Goal: Task Accomplishment & Management: Manage account settings

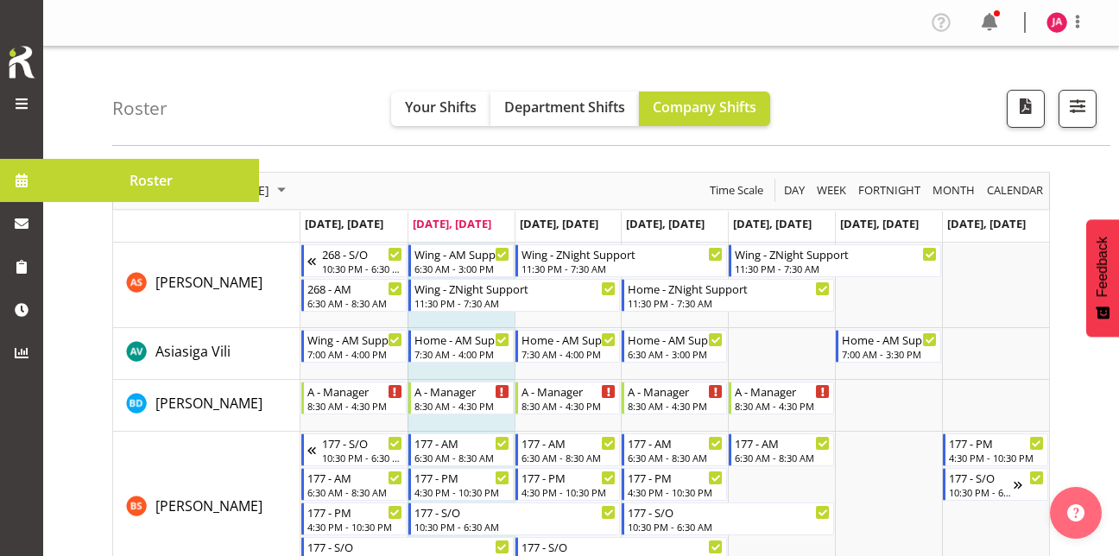
click at [16, 101] on span at bounding box center [21, 103] width 21 height 21
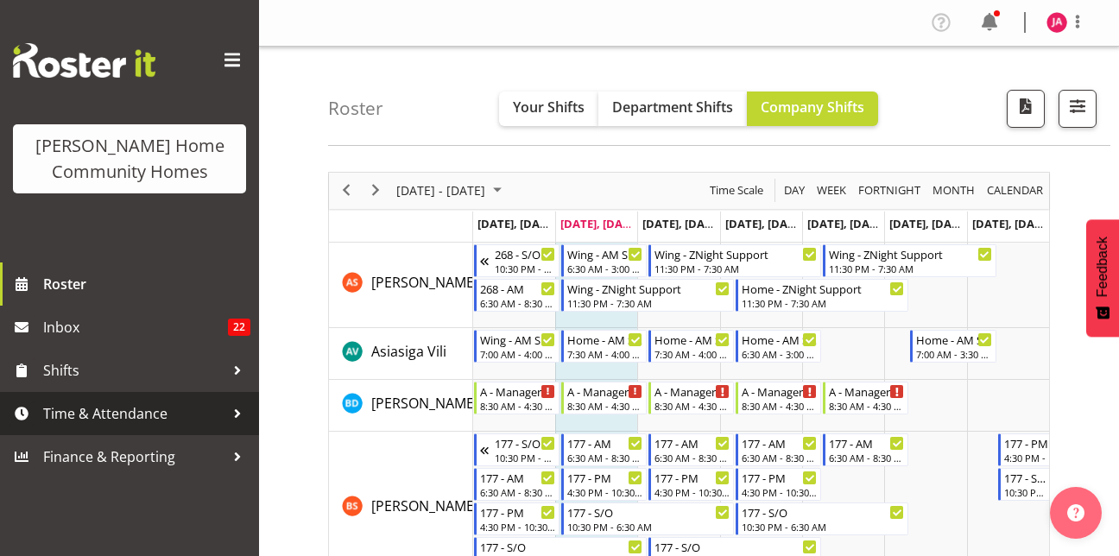
click at [122, 412] on span "Time & Attendance" at bounding box center [133, 414] width 181 height 26
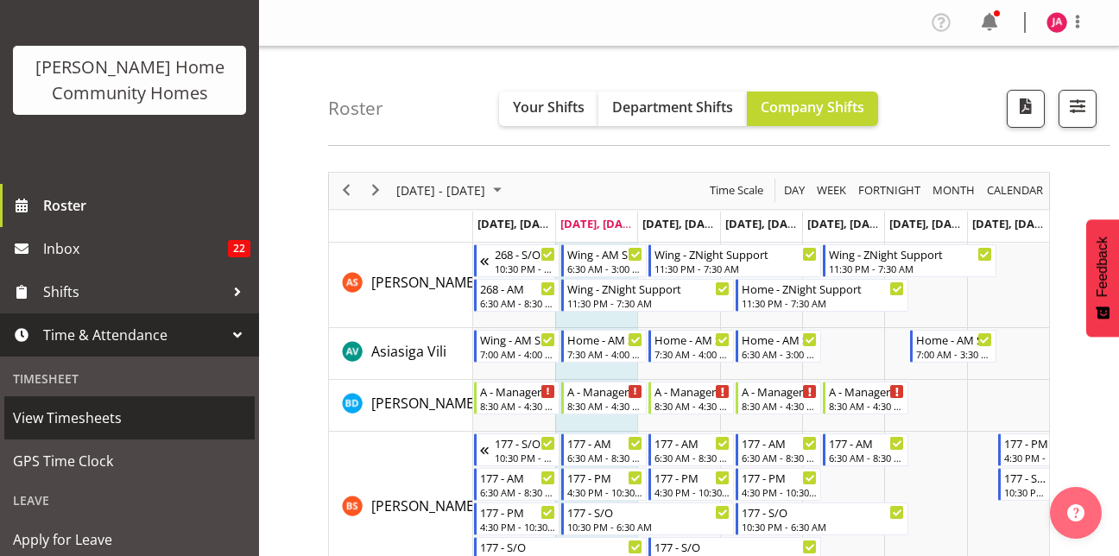
scroll to position [79, 0]
click at [126, 402] on link "View Timesheets" at bounding box center [129, 416] width 250 height 43
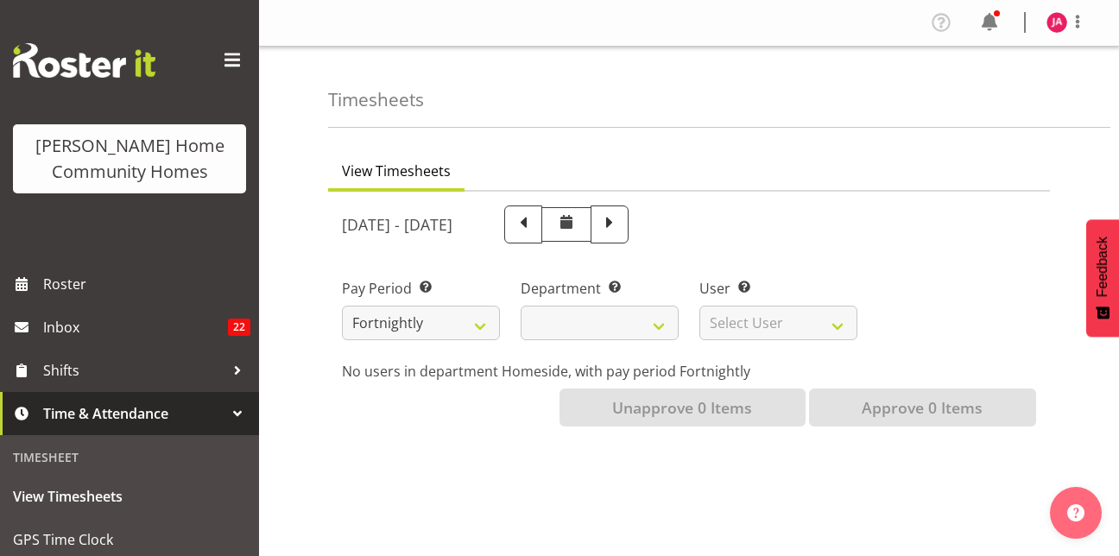
select select
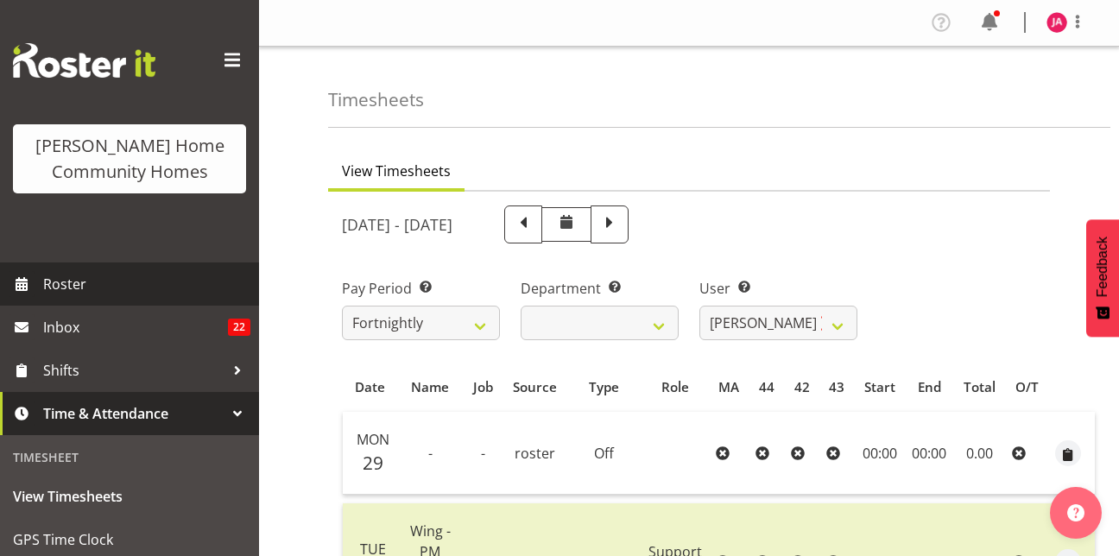
click at [134, 279] on span "Roster" at bounding box center [146, 284] width 207 height 26
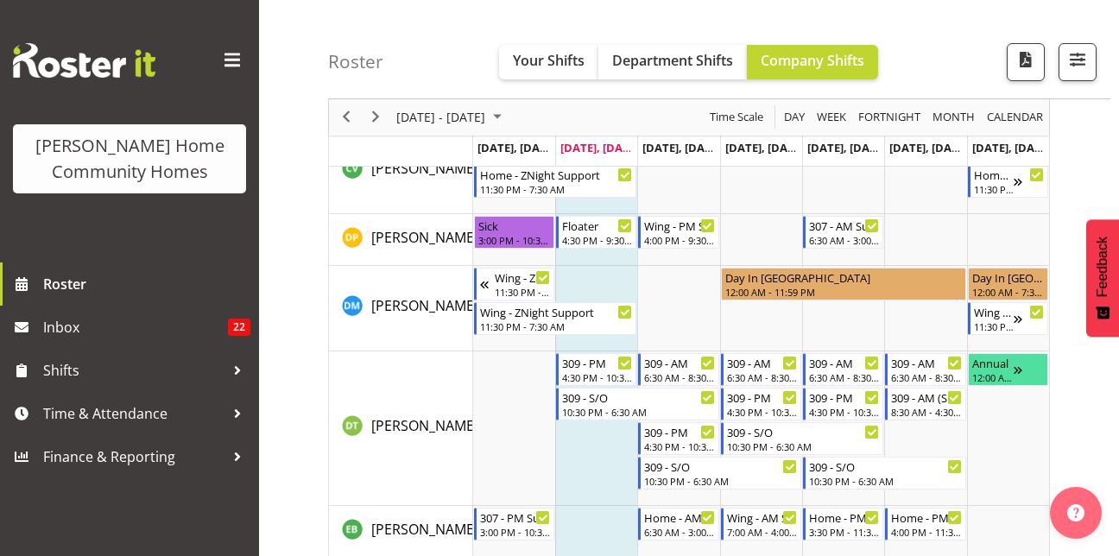
scroll to position [629, 0]
click at [382, 121] on span "Next" at bounding box center [375, 118] width 21 height 22
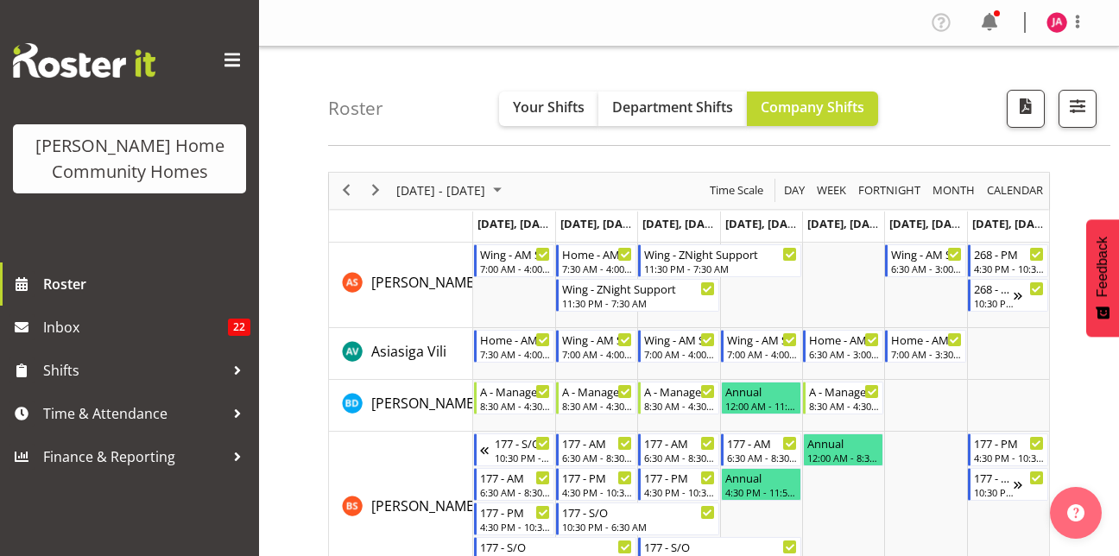
click at [540, 223] on span "Oct 13, Monday" at bounding box center [516, 224] width 79 height 16
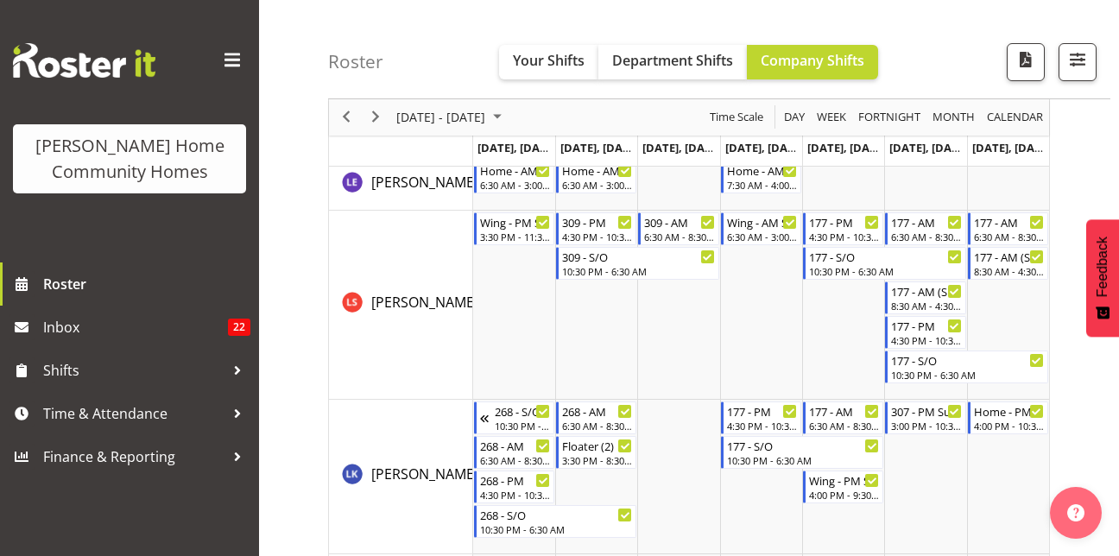
scroll to position [1417, 0]
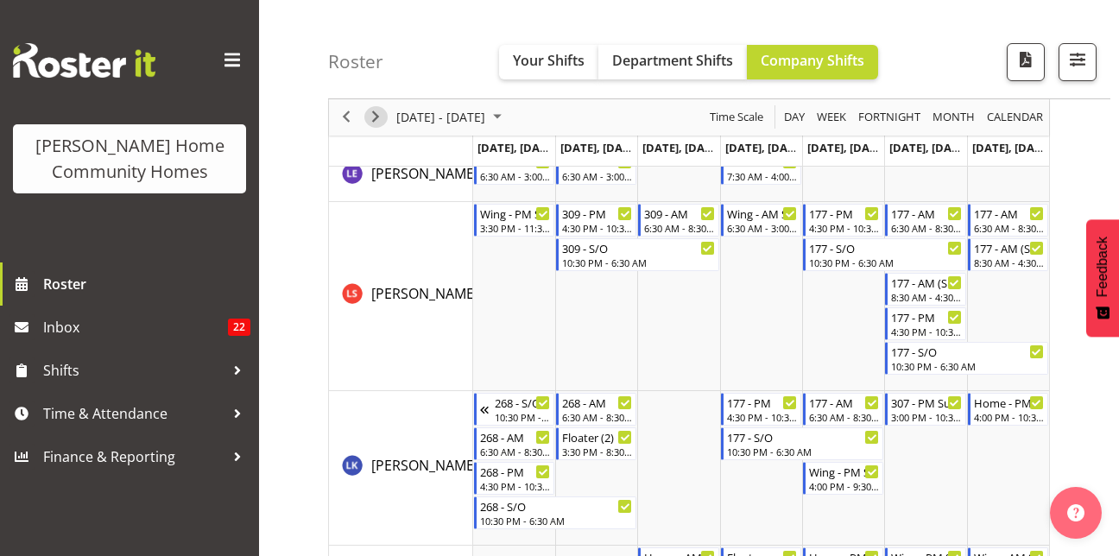
click at [364, 108] on div "next period" at bounding box center [375, 117] width 29 height 36
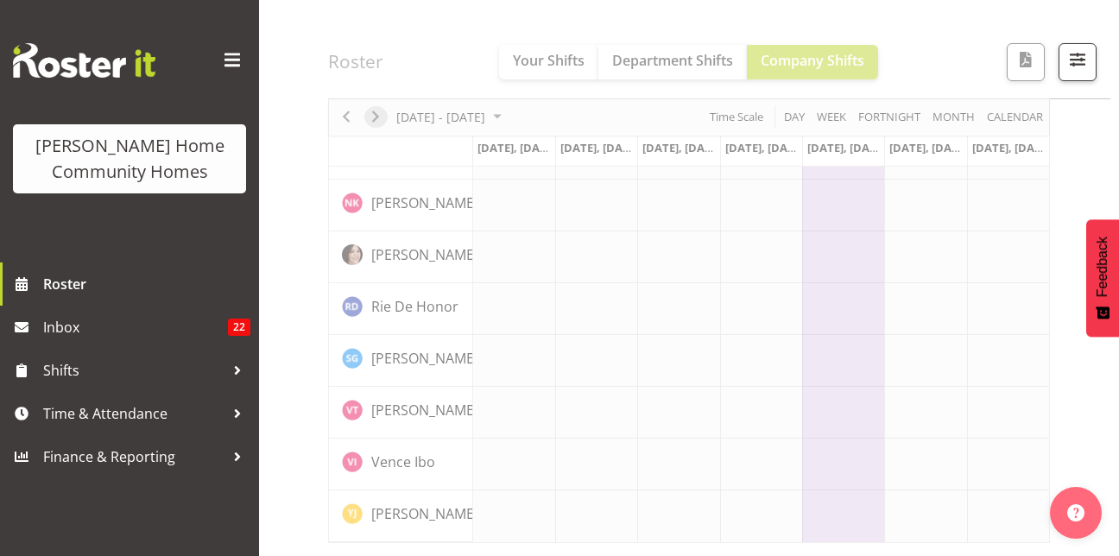
scroll to position [1358, 0]
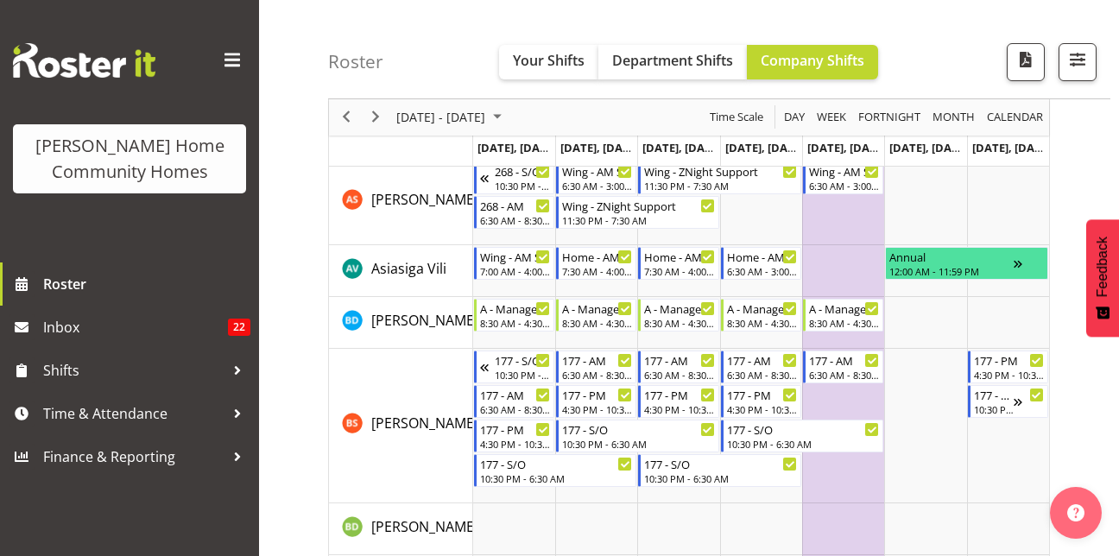
scroll to position [66, 0]
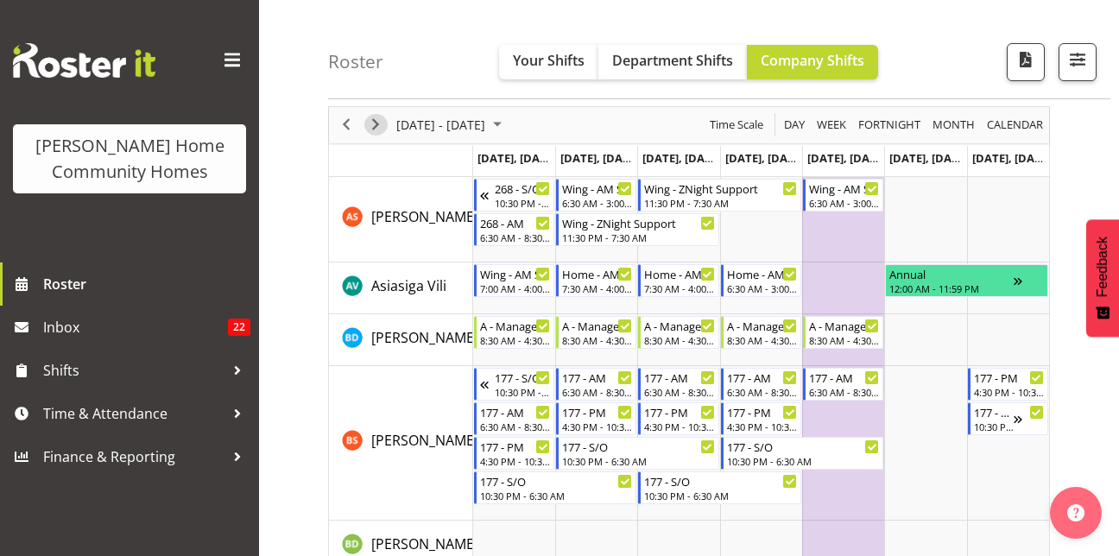
click at [376, 117] on span "Next" at bounding box center [375, 125] width 21 height 22
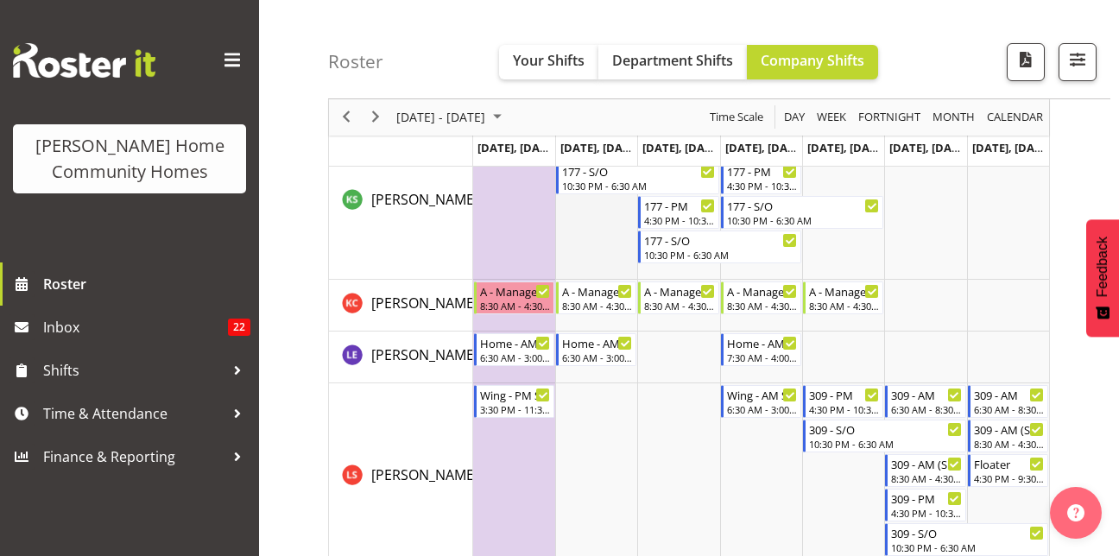
scroll to position [1407, 0]
click at [367, 115] on span "Next" at bounding box center [375, 118] width 21 height 22
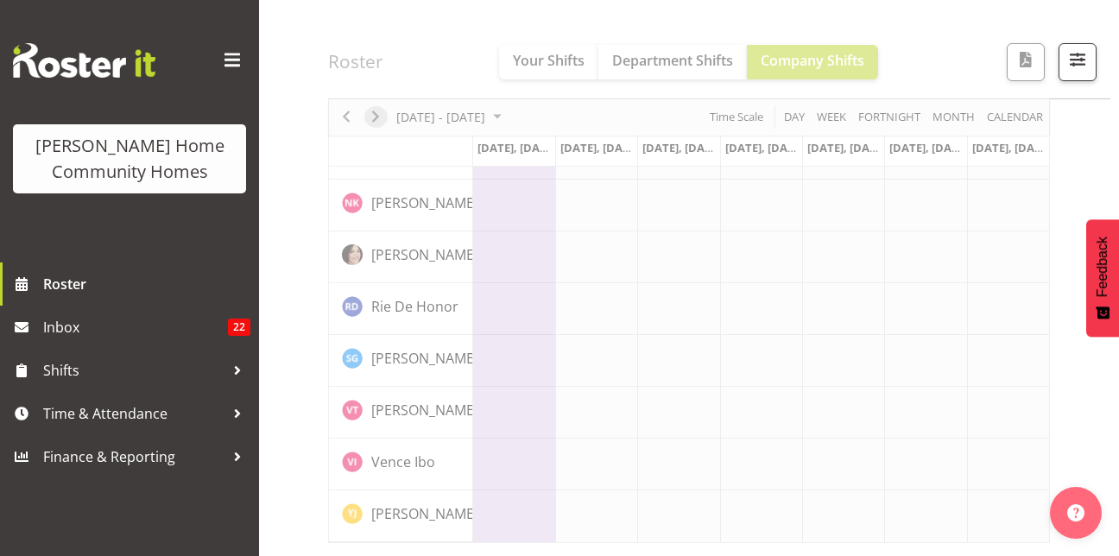
scroll to position [1358, 0]
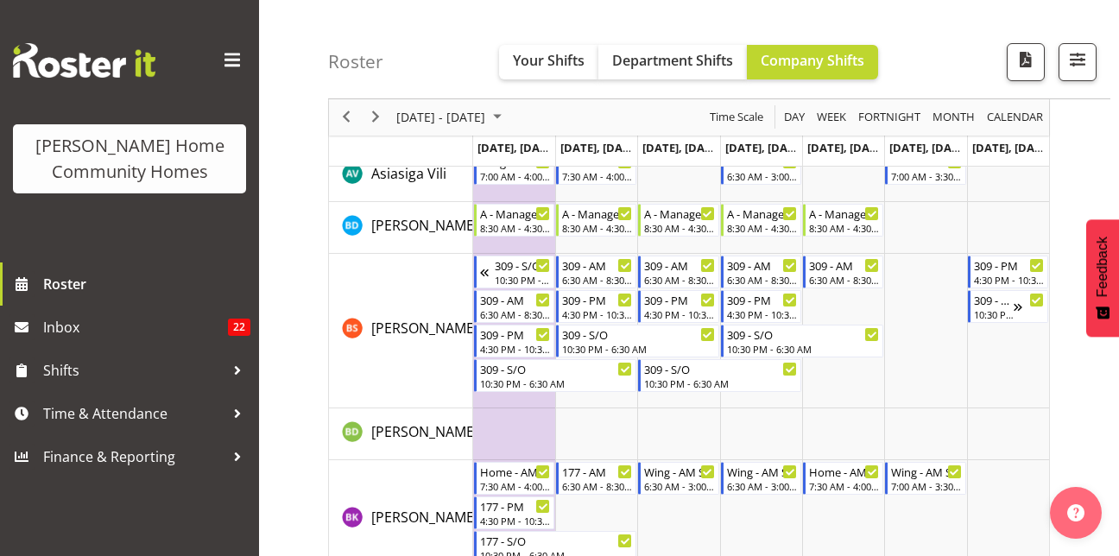
scroll to position [148, 0]
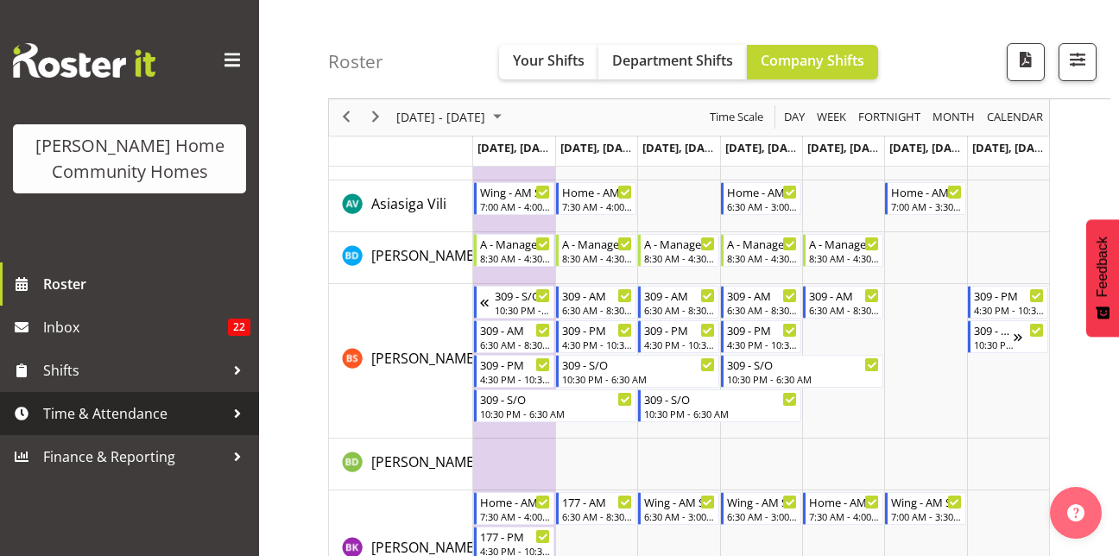
click at [102, 412] on span "Time & Attendance" at bounding box center [133, 414] width 181 height 26
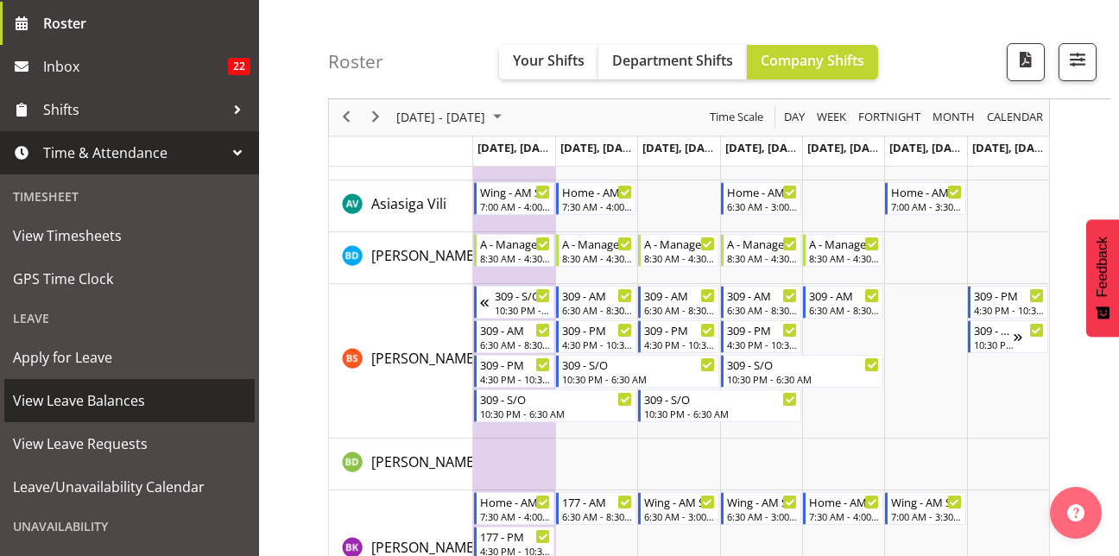
scroll to position [262, 0]
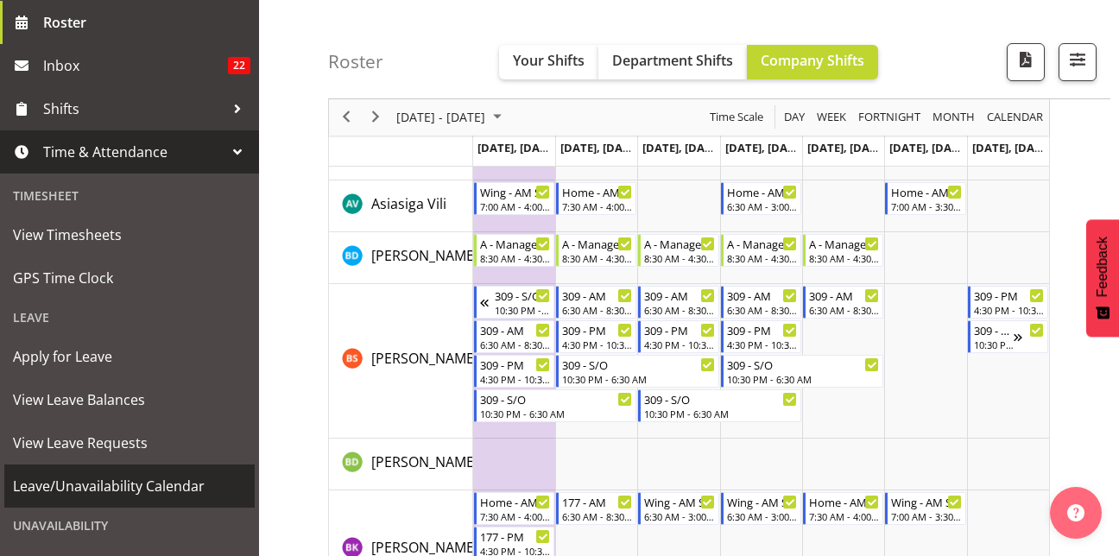
click at [166, 477] on span "Leave/Unavailability Calendar" at bounding box center [129, 486] width 233 height 26
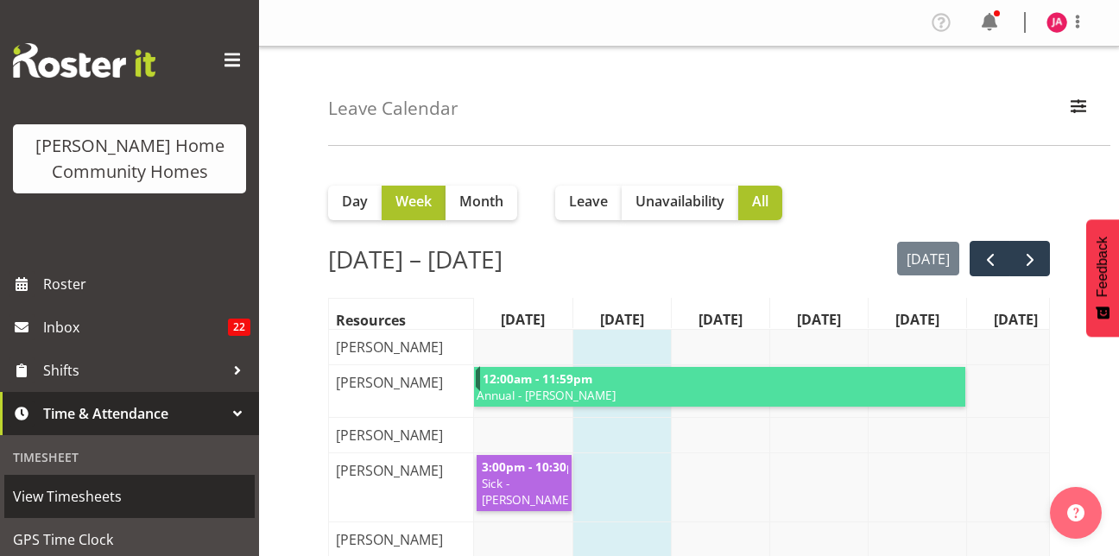
scroll to position [0, 25]
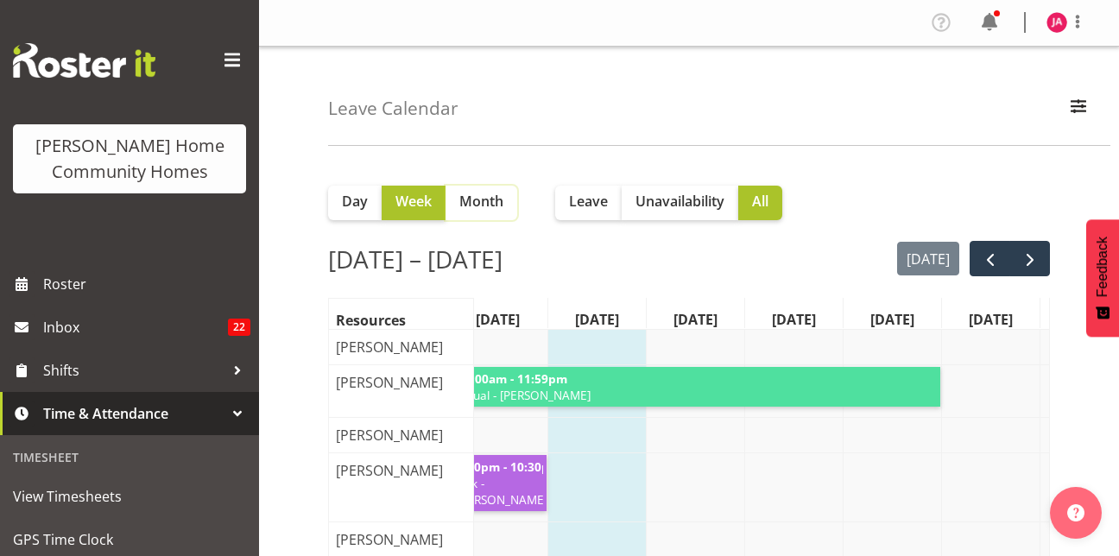
click at [484, 215] on button "Month" at bounding box center [482, 203] width 72 height 35
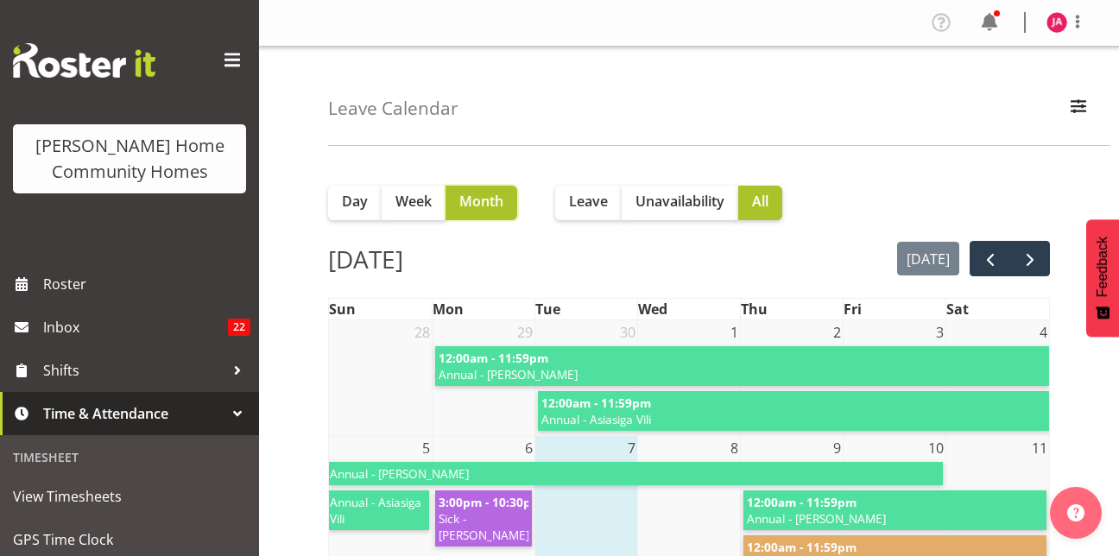
click at [488, 190] on button "Month" at bounding box center [482, 203] width 72 height 35
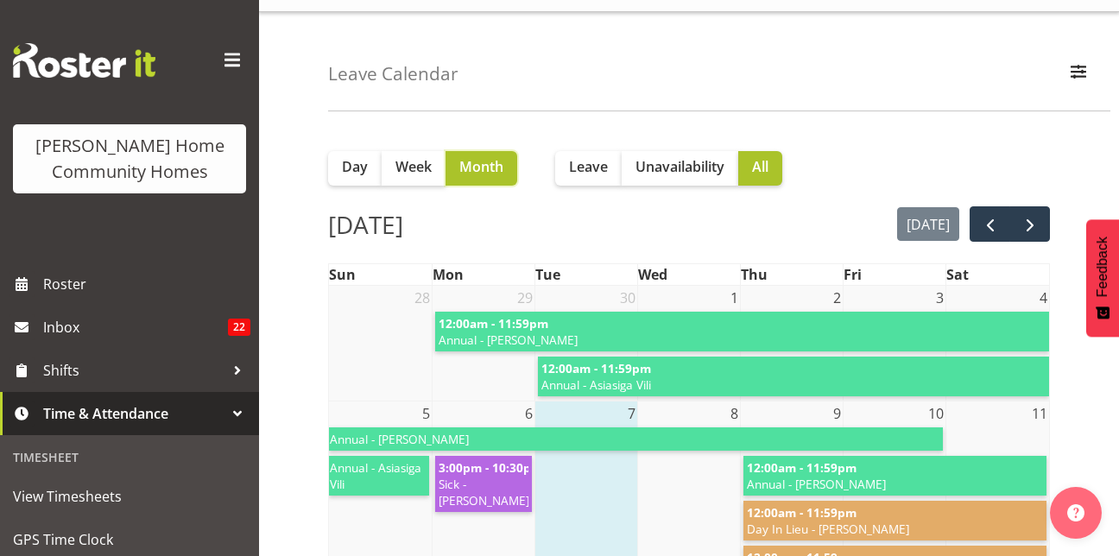
scroll to position [0, 0]
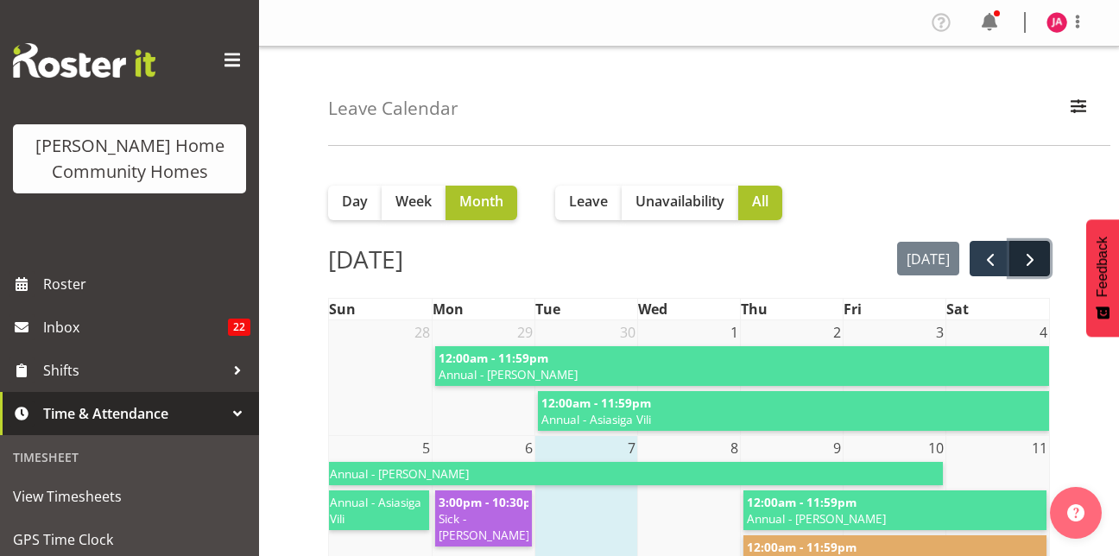
click at [1024, 251] on span "next" at bounding box center [1030, 260] width 21 height 21
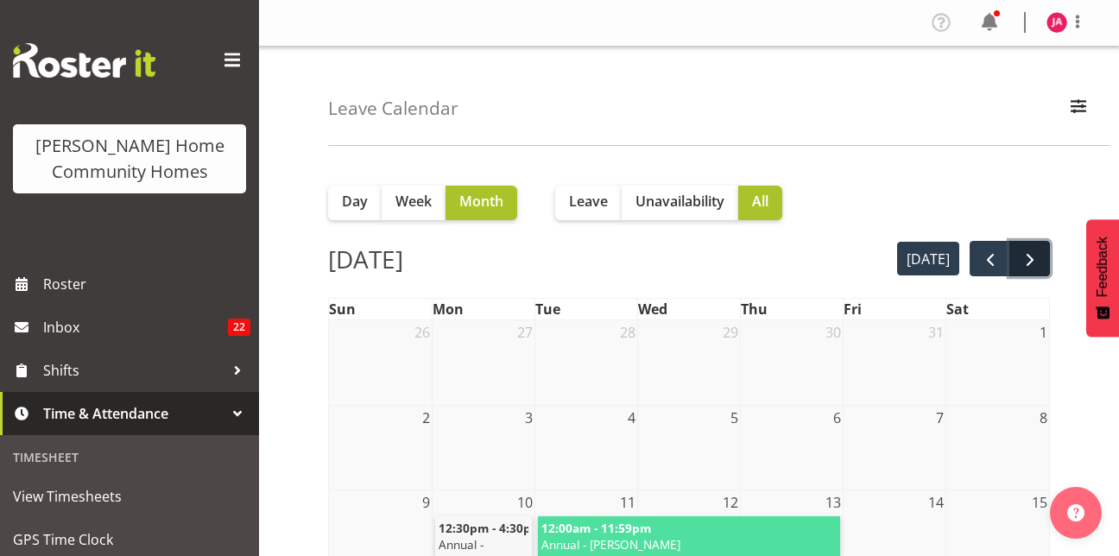
click at [1021, 261] on span "next" at bounding box center [1030, 260] width 21 height 21
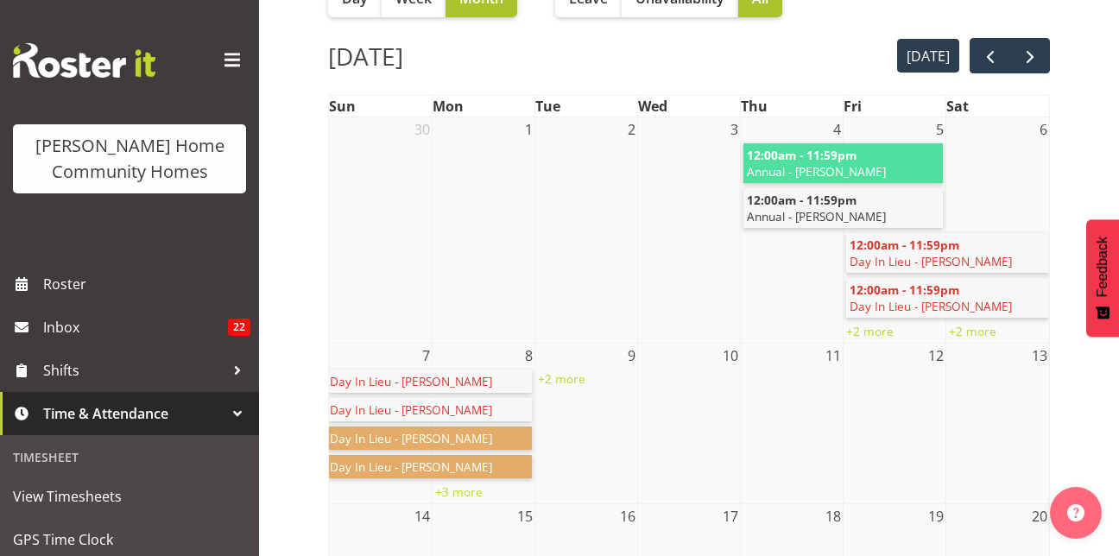
scroll to position [206, 0]
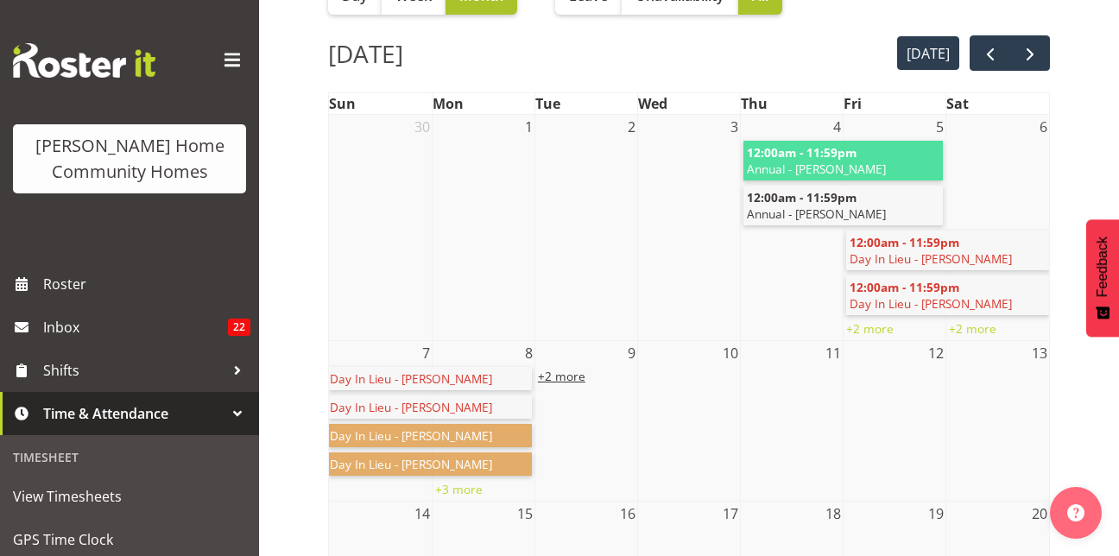
click at [553, 379] on link "+2 more" at bounding box center [561, 376] width 47 height 16
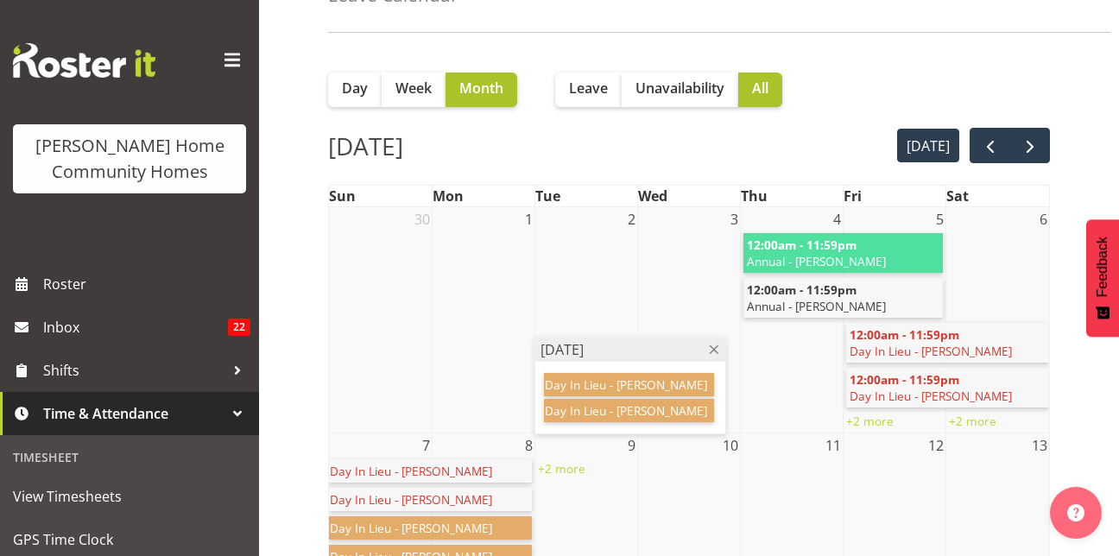
scroll to position [0, 0]
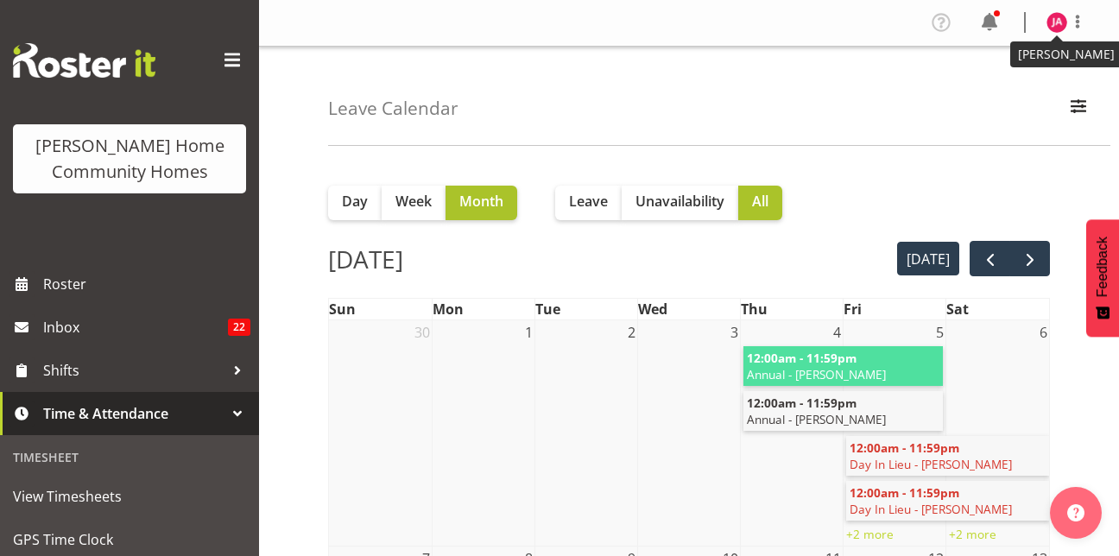
click at [1059, 16] on img at bounding box center [1057, 22] width 21 height 21
click at [989, 83] on link "Log Out" at bounding box center [1005, 90] width 166 height 31
